Goal: Transaction & Acquisition: Purchase product/service

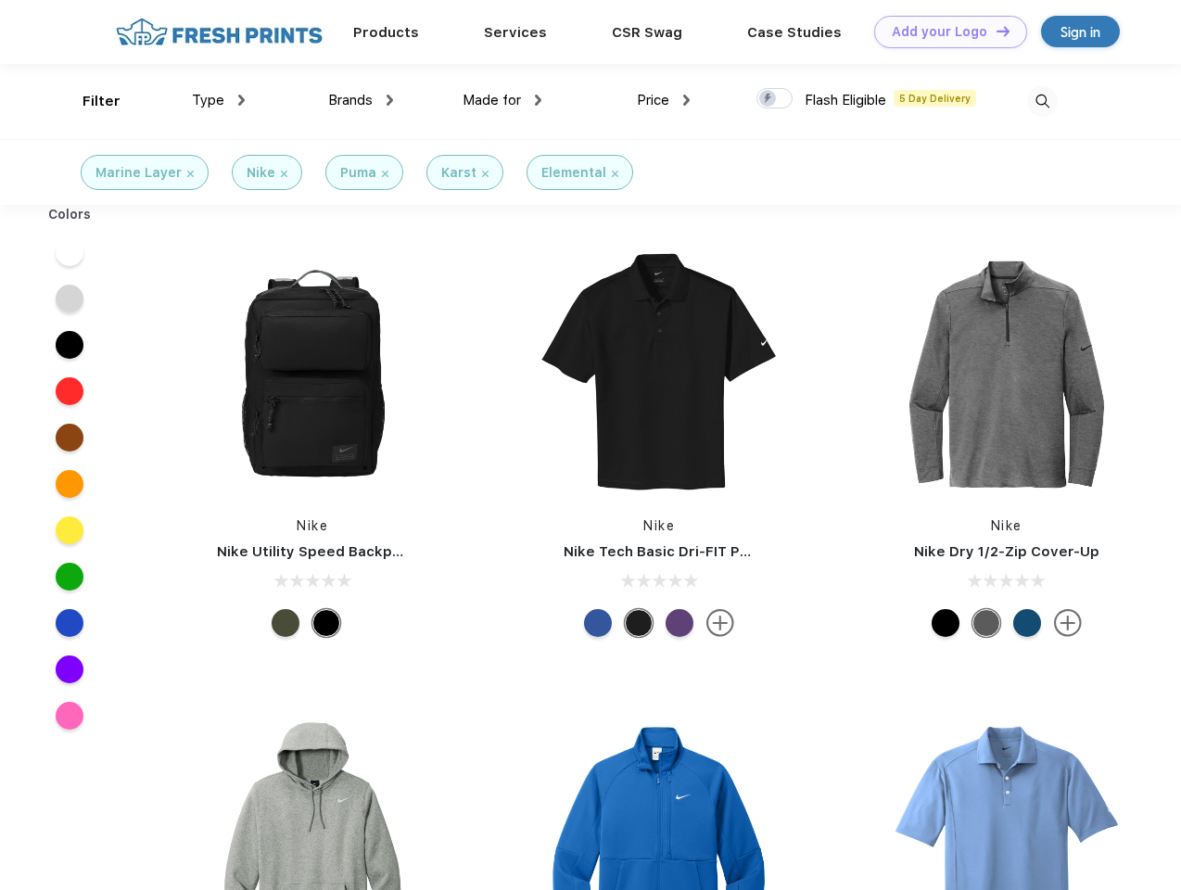
click at [943, 32] on link "Add your Logo Design Tool" at bounding box center [950, 32] width 153 height 32
click at [0, 0] on div "Design Tool" at bounding box center [0, 0] width 0 height 0
click at [994, 31] on link "Add your Logo Design Tool" at bounding box center [950, 32] width 153 height 32
click at [89, 101] on div "Filter" at bounding box center [101, 101] width 38 height 21
click at [219, 100] on span "Type" at bounding box center [208, 100] width 32 height 17
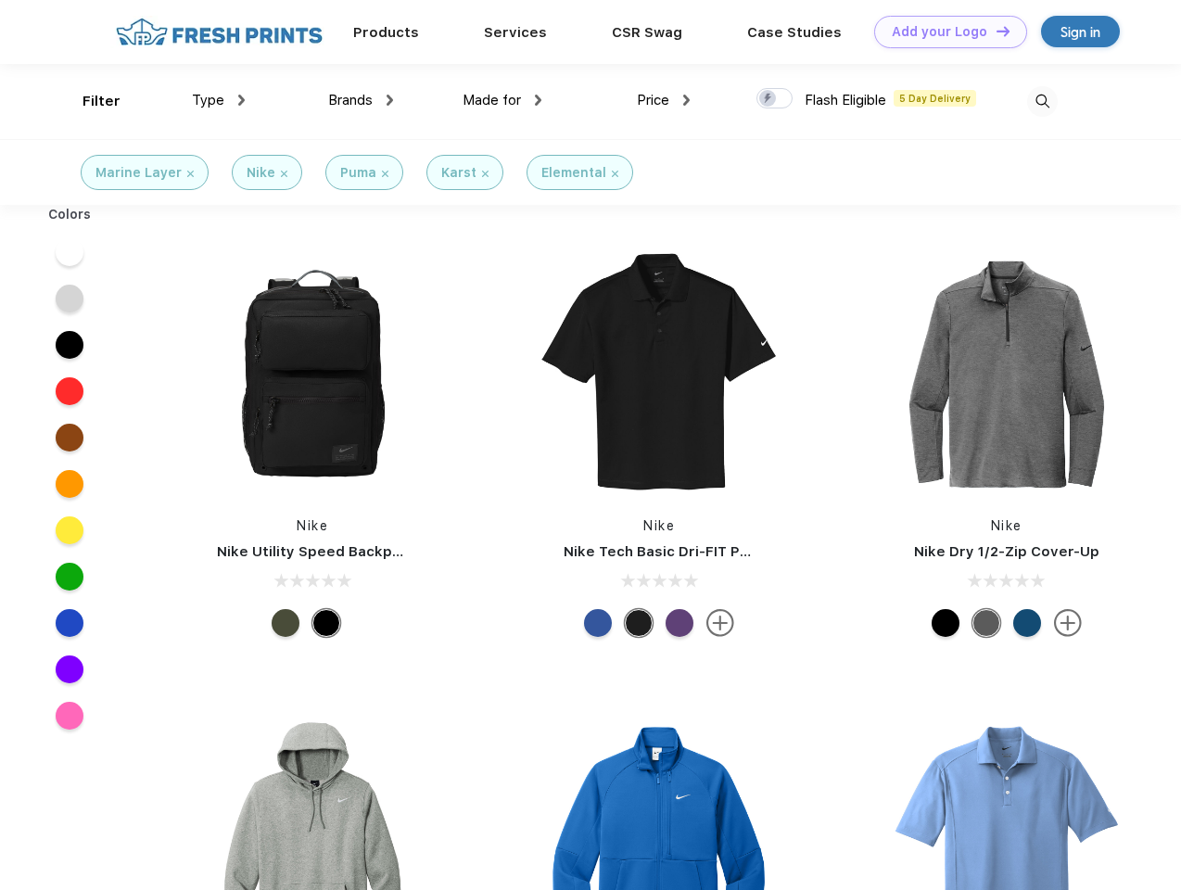
click at [361, 100] on span "Brands" at bounding box center [350, 100] width 44 height 17
click at [502, 100] on span "Made for" at bounding box center [491, 100] width 58 height 17
click at [664, 100] on span "Price" at bounding box center [653, 100] width 32 height 17
click at [775, 99] on div at bounding box center [774, 98] width 36 height 20
click at [768, 99] on input "checkbox" at bounding box center [762, 93] width 12 height 12
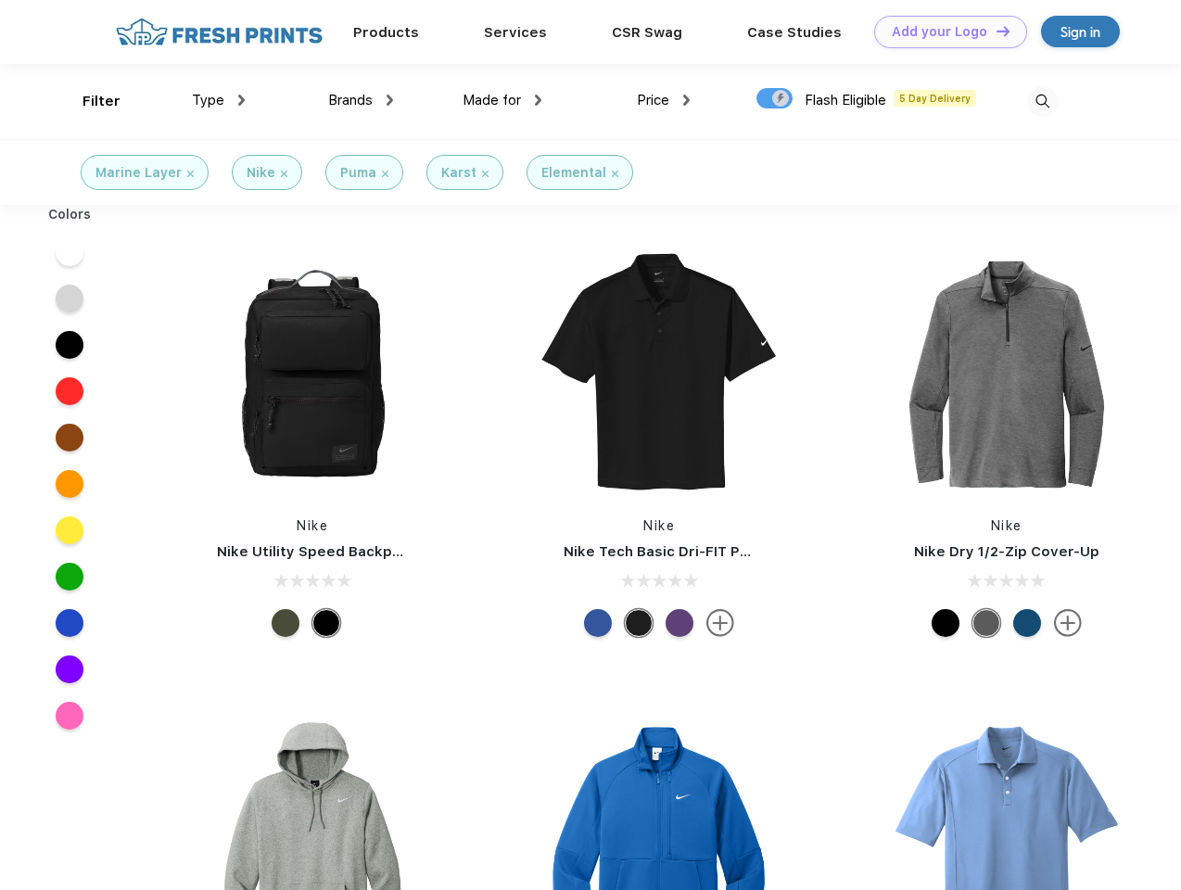
click at [1042, 101] on img at bounding box center [1042, 101] width 31 height 31
